Goal: Information Seeking & Learning: Find specific fact

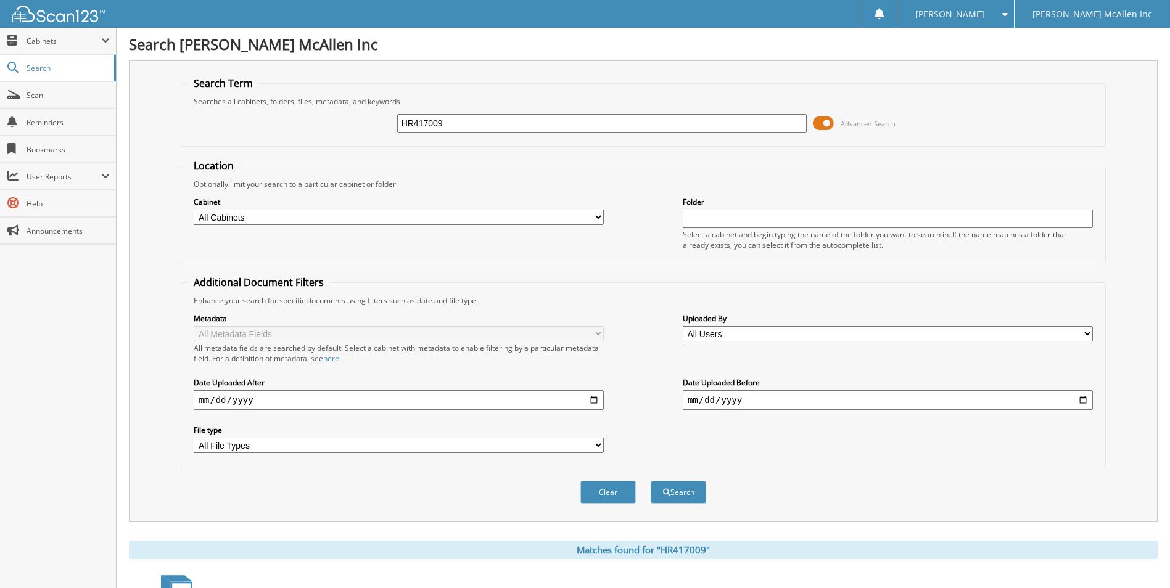
scroll to position [283, 0]
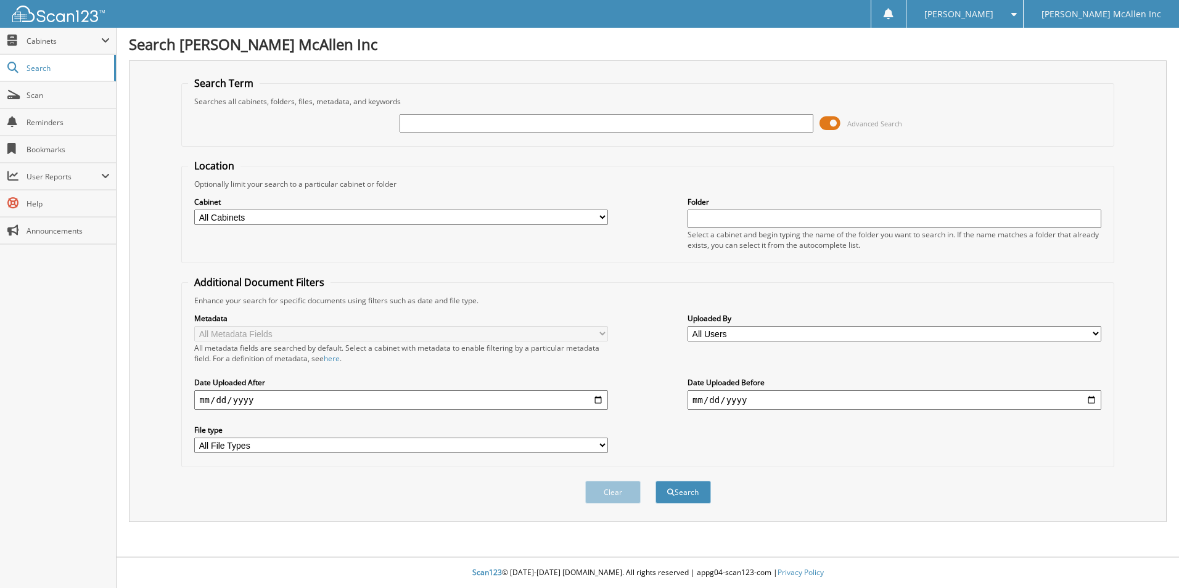
click at [461, 127] on input "text" at bounding box center [607, 123] width 414 height 19
type input "LEA28790"
click at [656, 481] on button "Search" at bounding box center [684, 492] width 56 height 23
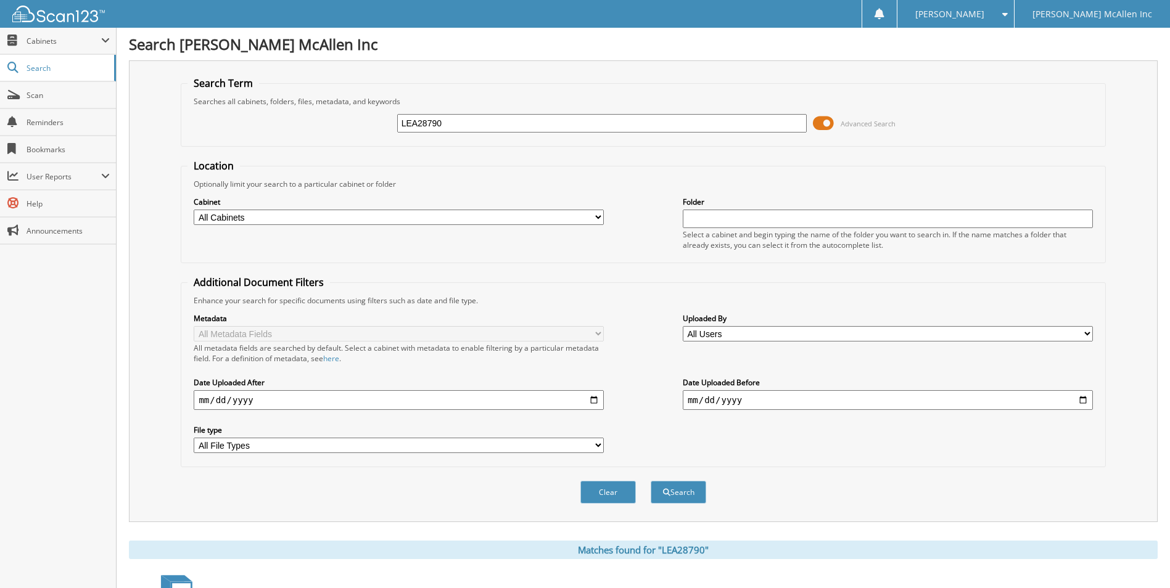
click at [641, 356] on div "Metadata All Metadata Fields All metadata fields are searched by default. Selec…" at bounding box center [642, 383] width 911 height 155
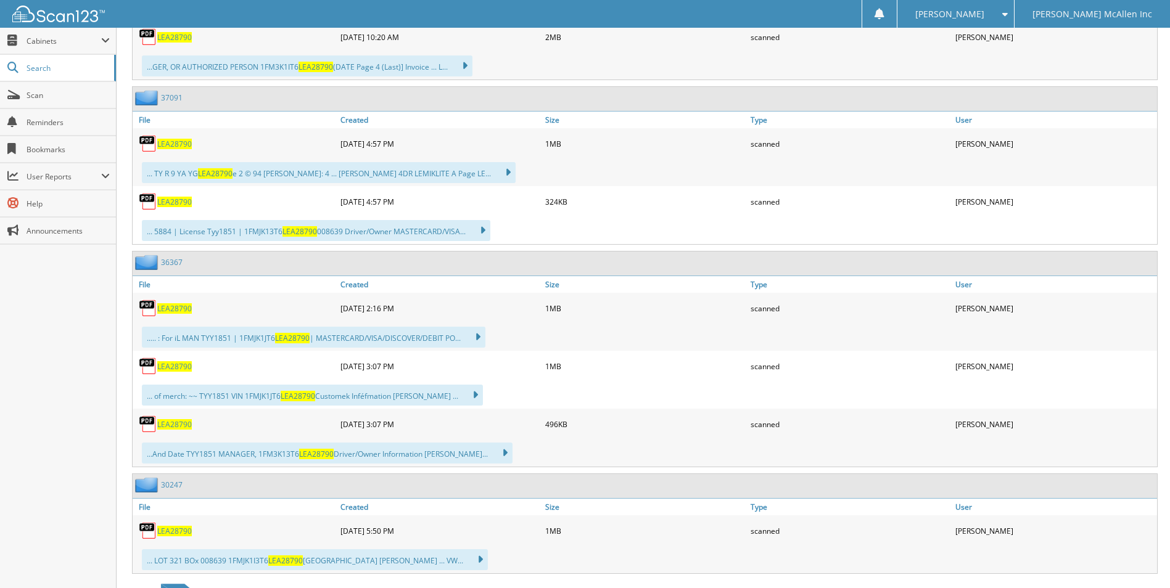
scroll to position [585, 0]
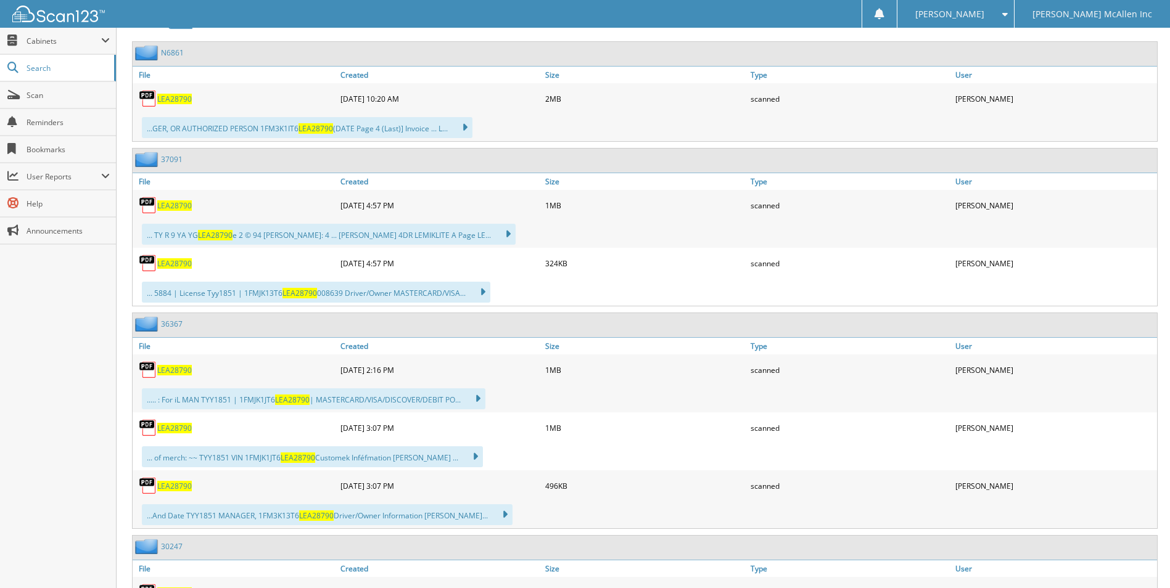
click at [179, 204] on span "LEA28790" at bounding box center [174, 205] width 35 height 10
click at [178, 263] on span "LEA28790" at bounding box center [174, 263] width 35 height 10
